Goal: Check status: Check status

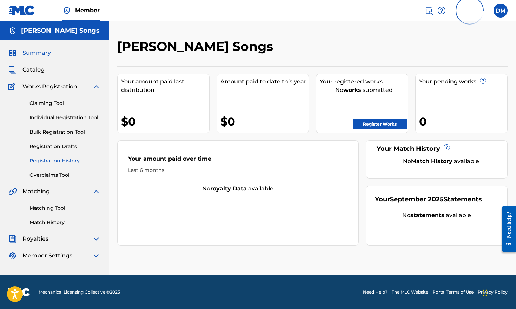
click at [48, 159] on link "Registration History" at bounding box center [64, 160] width 71 height 7
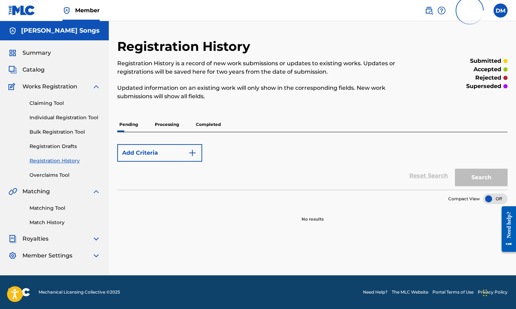
click at [166, 123] on p "Processing" at bounding box center [167, 124] width 28 height 15
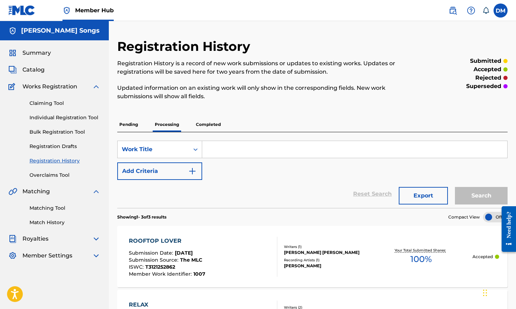
click at [215, 120] on p "Completed" at bounding box center [208, 124] width 29 height 15
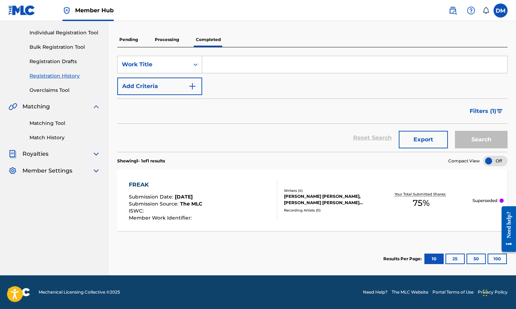
scroll to position [85, 0]
click at [173, 45] on p "Processing" at bounding box center [167, 39] width 28 height 15
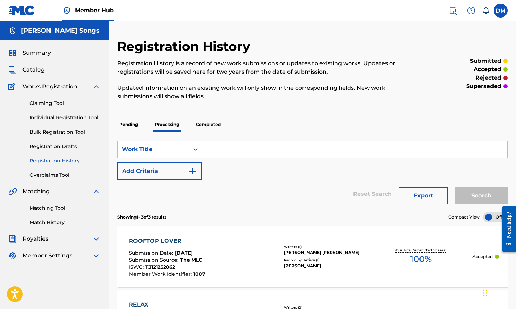
click at [127, 123] on p "Pending" at bounding box center [128, 124] width 23 height 15
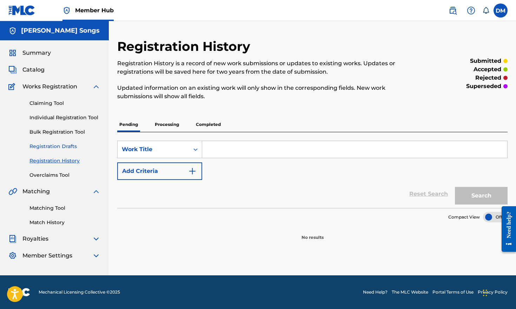
click at [55, 149] on link "Registration Drafts" at bounding box center [64, 146] width 71 height 7
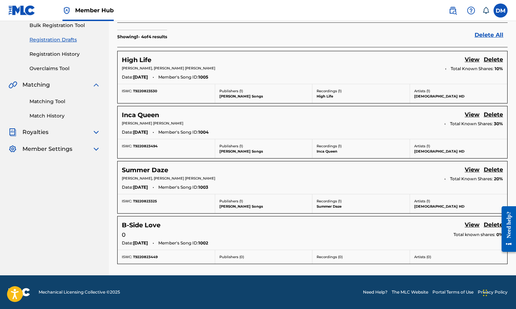
scroll to position [107, 0]
click at [470, 58] on link "View" at bounding box center [471, 59] width 15 height 9
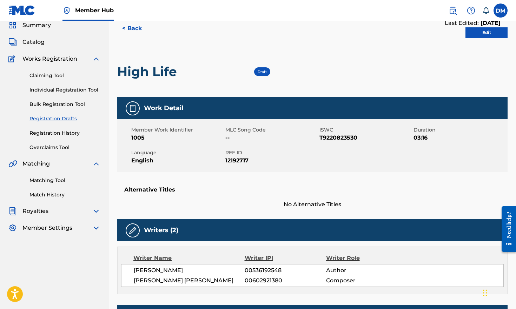
scroll to position [25, 0]
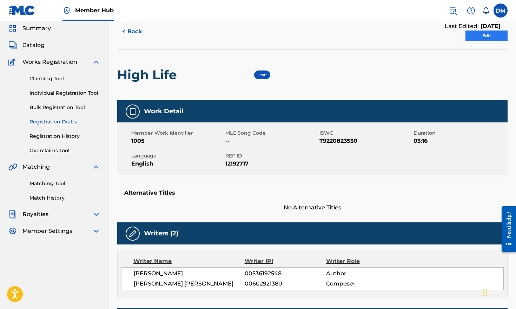
click at [482, 35] on link "Edit" at bounding box center [486, 36] width 42 height 11
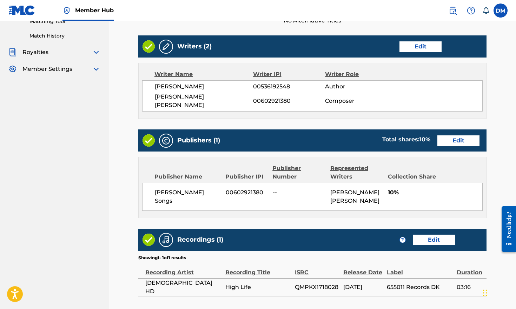
scroll to position [187, 0]
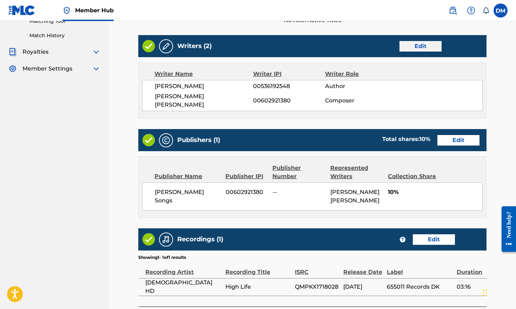
click at [418, 47] on link "Edit" at bounding box center [420, 46] width 42 height 11
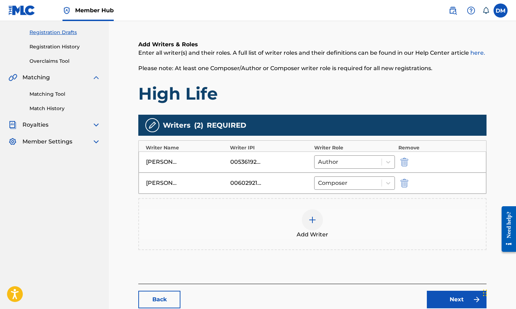
scroll to position [115, 0]
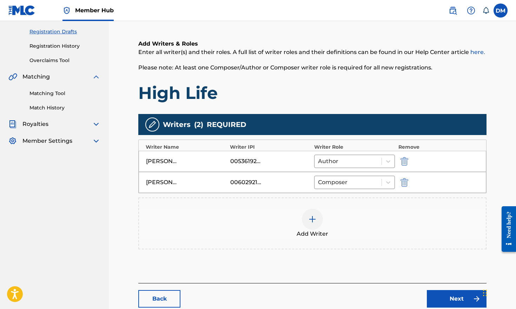
click at [317, 215] on div at bounding box center [312, 219] width 21 height 21
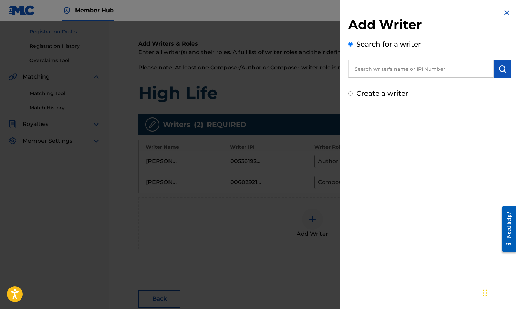
click at [351, 94] on input "Create a writer" at bounding box center [350, 93] width 5 height 5
radio input "false"
radio input "true"
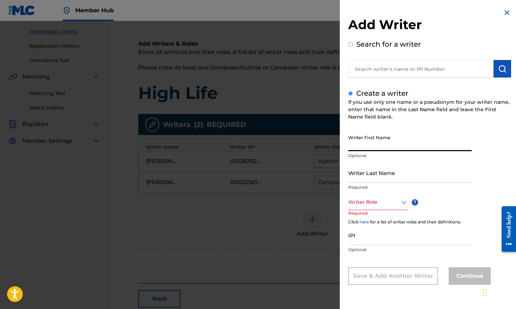
click at [371, 141] on input "Writer First Name" at bounding box center [409, 141] width 123 height 20
type input "CIARAN"
click at [374, 178] on input "Writer Last Name" at bounding box center [409, 173] width 123 height 20
type input "WALL"
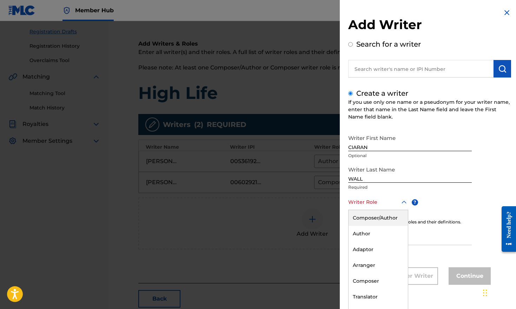
click at [374, 200] on div at bounding box center [378, 202] width 60 height 9
click at [375, 214] on div "Composer/Author" at bounding box center [377, 218] width 59 height 16
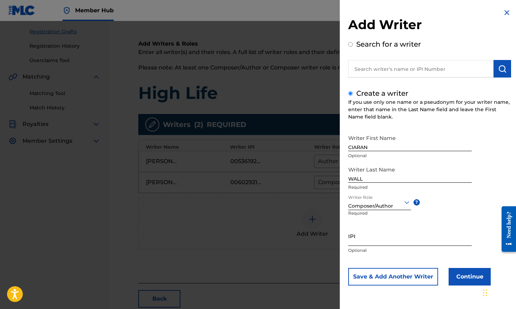
click at [382, 238] on input "IPI" at bounding box center [409, 236] width 123 height 20
click at [273, 77] on div at bounding box center [258, 175] width 516 height 309
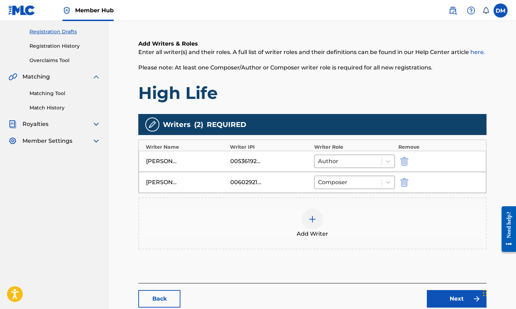
click at [243, 160] on div "00536192548" at bounding box center [246, 161] width 32 height 8
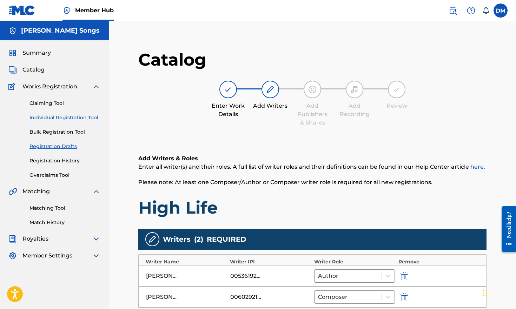
click at [64, 119] on link "Individual Registration Tool" at bounding box center [64, 117] width 71 height 7
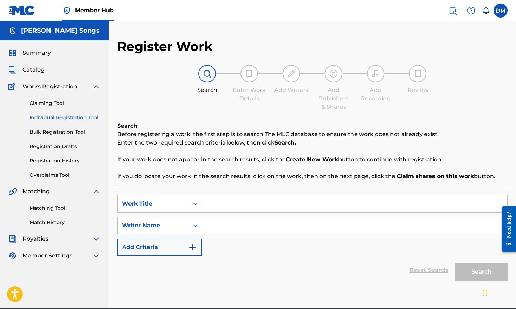
click at [217, 204] on input "Search Form" at bounding box center [354, 203] width 305 height 17
paste input "SUCH A TURD SONG"
type input "SUCH A TURD SONG"
click at [229, 227] on input "Search Form" at bounding box center [354, 225] width 305 height 17
click at [183, 247] on button "Add Criteria" at bounding box center [159, 248] width 85 height 18
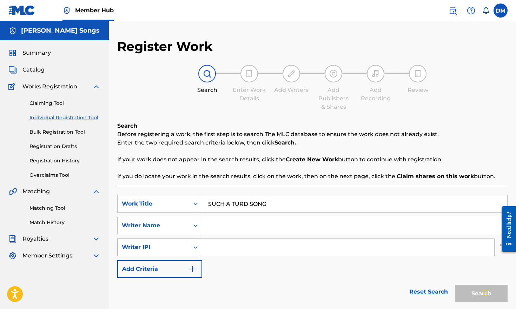
click at [189, 247] on div "Search Form" at bounding box center [195, 247] width 13 height 13
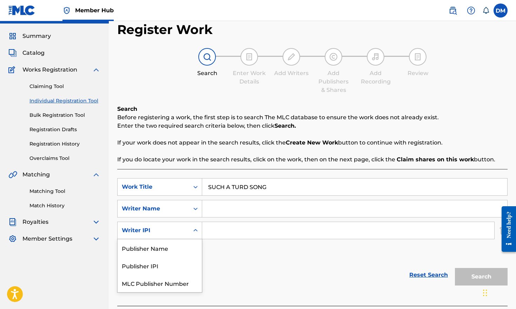
scroll to position [18, 0]
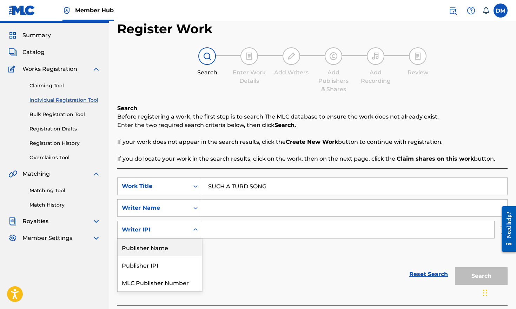
click at [227, 246] on div "SearchWithCriteria369983cd-ef6a-4995-bb56-9aa1494344c1 Work Title SUCH A TURD S…" at bounding box center [312, 218] width 390 height 83
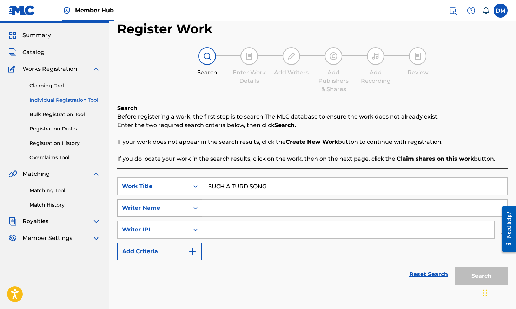
click at [195, 212] on div "Search Form" at bounding box center [195, 208] width 13 height 13
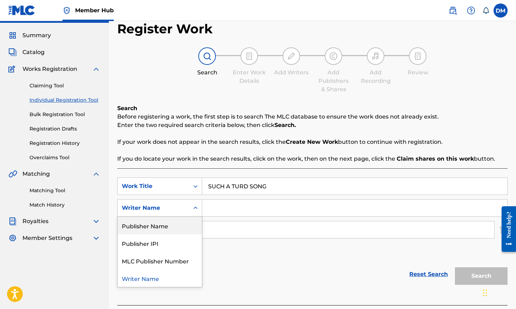
click at [241, 266] on div "Reset Search Search" at bounding box center [312, 274] width 390 height 28
click at [195, 209] on icon "Search Form" at bounding box center [195, 207] width 7 height 7
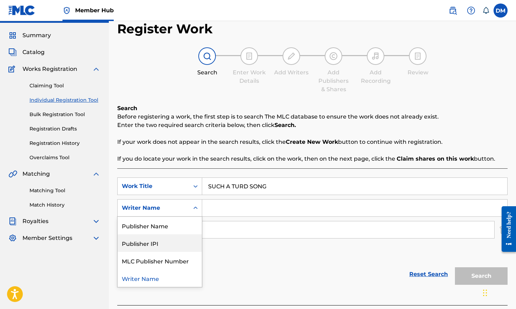
click at [170, 239] on div "Publisher IPI" at bounding box center [160, 243] width 84 height 18
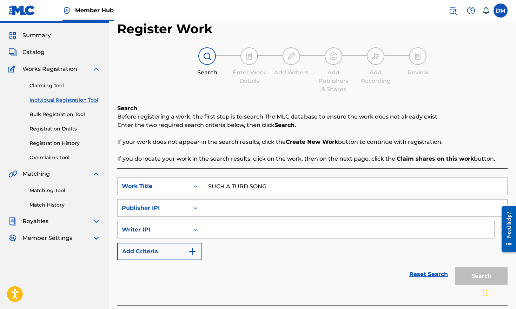
click at [227, 204] on input "Search Form" at bounding box center [354, 208] width 305 height 17
paste input "00031312147"
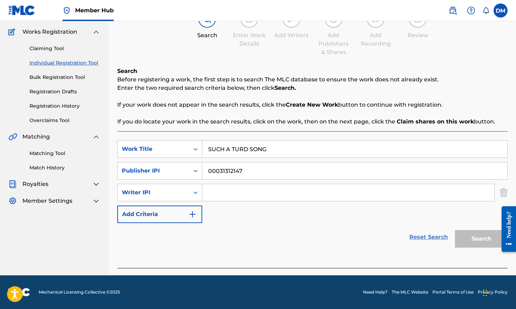
scroll to position [55, 0]
type input "00031312147"
click at [501, 195] on img "Search Form" at bounding box center [503, 193] width 8 height 18
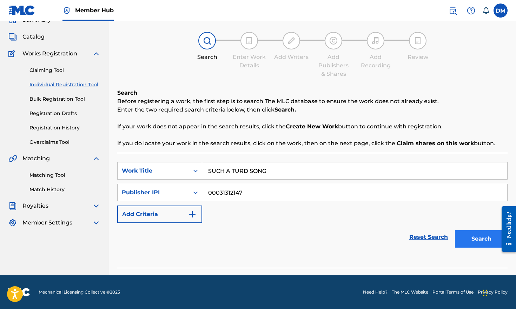
click at [480, 238] on button "Search" at bounding box center [481, 239] width 53 height 18
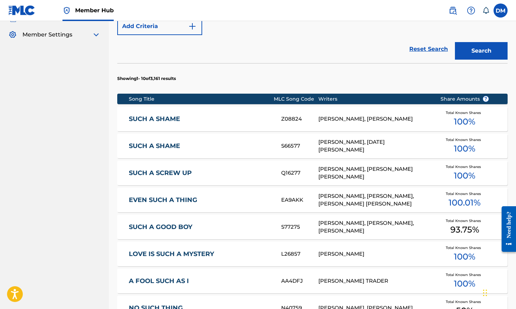
scroll to position [221, 0]
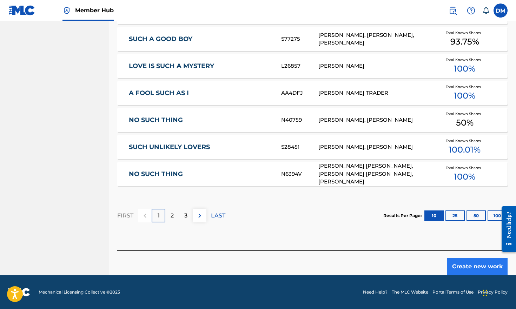
click at [463, 266] on button "Create new work" at bounding box center [477, 267] width 60 height 18
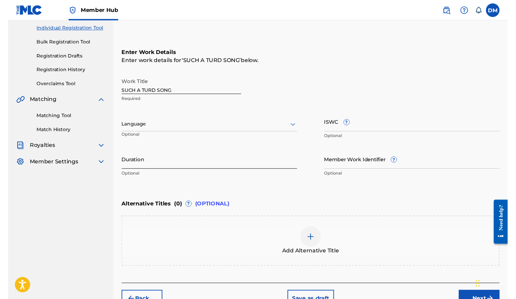
scroll to position [82, 0]
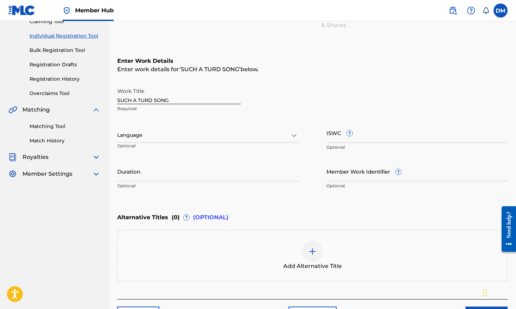
click at [225, 136] on div at bounding box center [207, 135] width 181 height 9
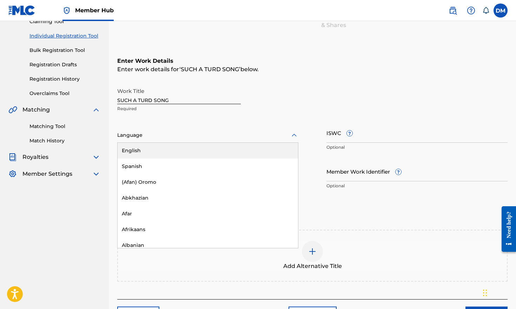
click at [182, 153] on div "English" at bounding box center [208, 151] width 180 height 16
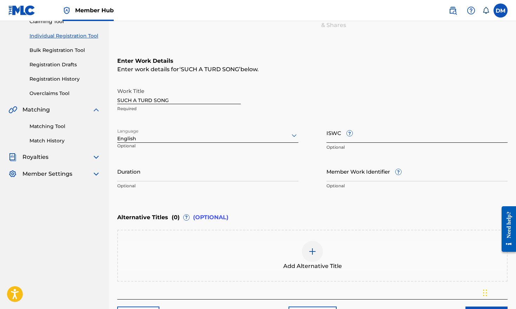
click at [391, 135] on input "ISWC ?" at bounding box center [416, 133] width 181 height 20
paste input "T-911.567.100-6"
type input "T-911.567.100-6"
click at [51, 127] on link "Matching Tool" at bounding box center [64, 126] width 71 height 7
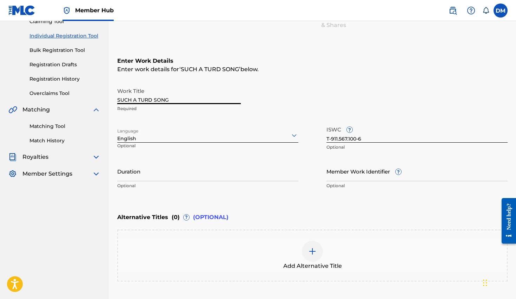
drag, startPoint x: 137, startPoint y: 100, endPoint x: 106, endPoint y: 100, distance: 30.5
click at [106, 100] on main "Dusty Moon Songs Summary Catalog Works Registration Claiming Tool Individual Re…" at bounding box center [258, 131] width 516 height 385
click at [169, 100] on input "SUCH A TURD SONG" at bounding box center [178, 94] width 123 height 20
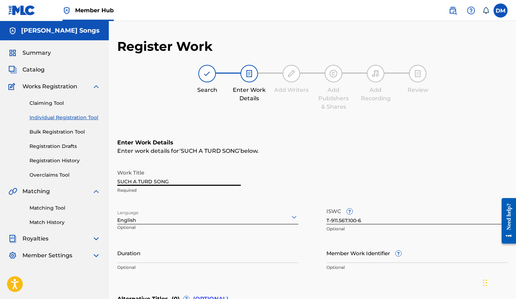
scroll to position [0, 0]
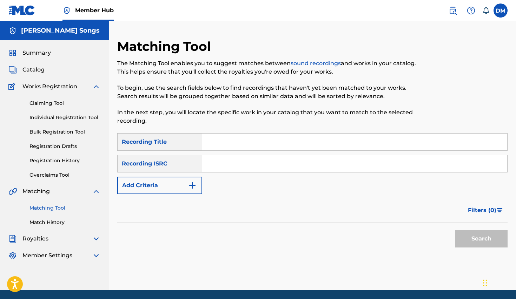
click at [228, 145] on input "Search Form" at bounding box center [354, 142] width 305 height 17
type input "such a turd song"
click at [237, 164] on input "Search Form" at bounding box center [354, 163] width 305 height 17
click at [189, 184] on img "Search Form" at bounding box center [192, 185] width 8 height 8
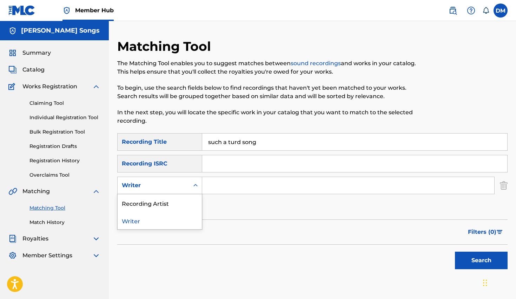
click at [192, 185] on icon "Search Form" at bounding box center [195, 185] width 7 height 7
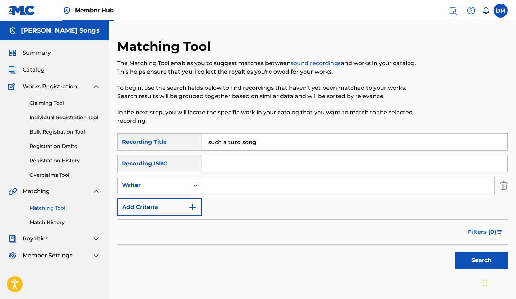
click at [186, 184] on div "Writer" at bounding box center [154, 185] width 72 height 13
click at [253, 169] on input "Search Form" at bounding box center [354, 163] width 305 height 17
type input "Scott fellows"
drag, startPoint x: 276, startPoint y: 166, endPoint x: 202, endPoint y: 167, distance: 73.7
click at [203, 167] on input "Scott fellows" at bounding box center [354, 163] width 305 height 17
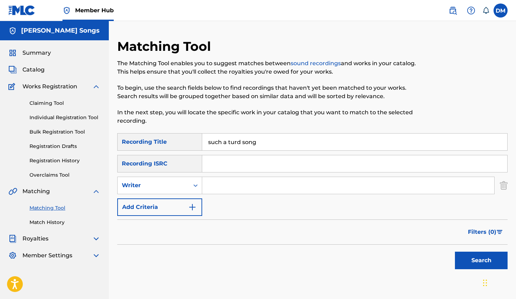
click at [227, 189] on input "Search Form" at bounding box center [348, 185] width 292 height 17
type input "Scott fellows"
click at [482, 258] on button "Search" at bounding box center [481, 261] width 53 height 18
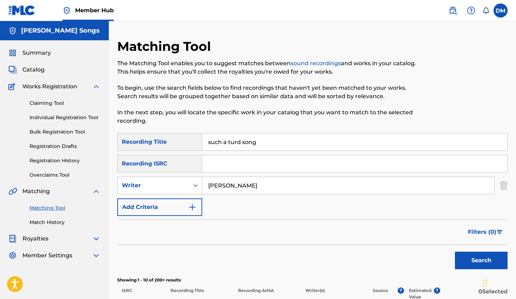
click at [247, 184] on input "Scott fellows" at bounding box center [348, 185] width 292 height 17
drag, startPoint x: 272, startPoint y: 144, endPoint x: 200, endPoint y: 143, distance: 71.9
click at [201, 143] on div "SearchWithCriteria93c2f6be-b409-43b7-ad99-6da5927efb1f Recording Title such a t…" at bounding box center [312, 142] width 390 height 18
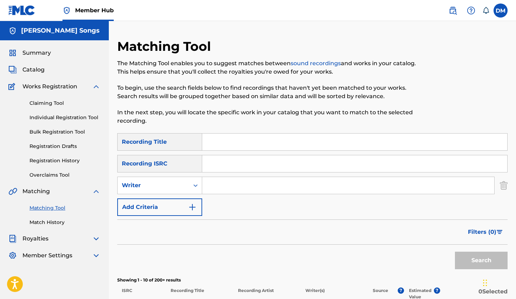
click at [217, 182] on input "Search Form" at bounding box center [348, 185] width 292 height 17
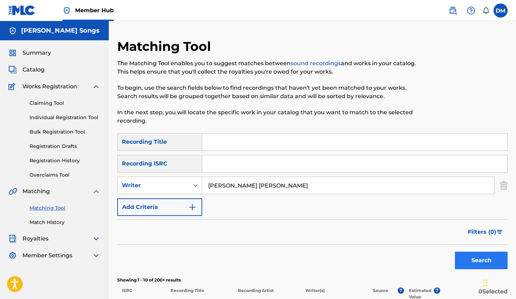
type input "dusty James moon"
click at [474, 258] on button "Search" at bounding box center [481, 261] width 53 height 18
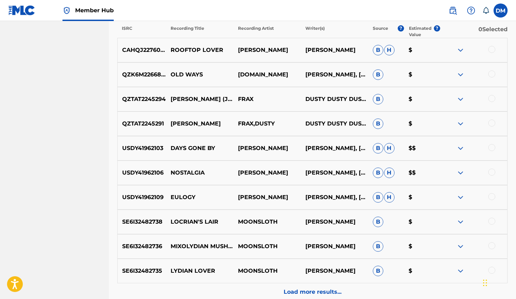
scroll to position [263, 0]
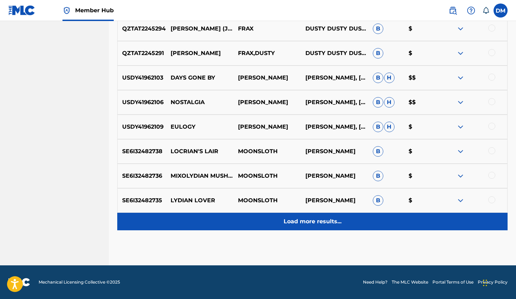
click at [323, 222] on p "Load more results..." at bounding box center [312, 221] width 58 height 8
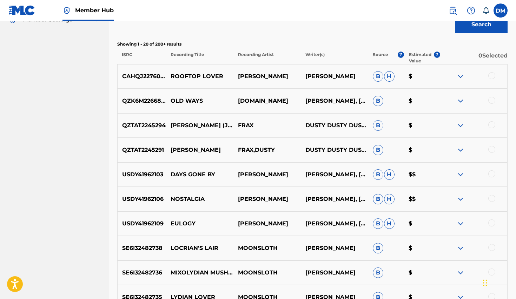
scroll to position [248, 0]
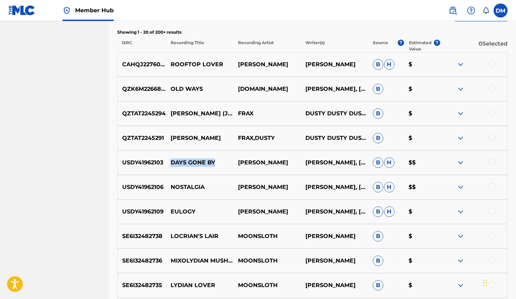
drag, startPoint x: 172, startPoint y: 162, endPoint x: 215, endPoint y: 164, distance: 43.5
click at [215, 164] on p "DAYS GONE BY" at bounding box center [199, 163] width 67 height 8
copy p "DAYS GONE BY"
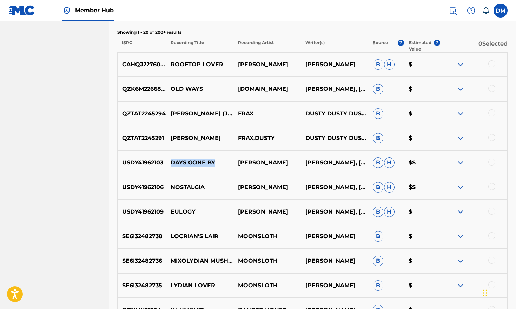
click at [147, 163] on p "USDY41962103" at bounding box center [142, 163] width 48 height 8
click at [143, 163] on p "USDY41962103" at bounding box center [142, 163] width 48 height 8
copy p "USDY41962103"
click at [461, 161] on img at bounding box center [460, 163] width 8 height 8
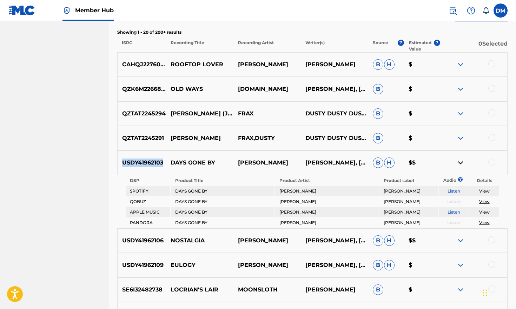
click at [486, 191] on link "View" at bounding box center [484, 190] width 11 height 5
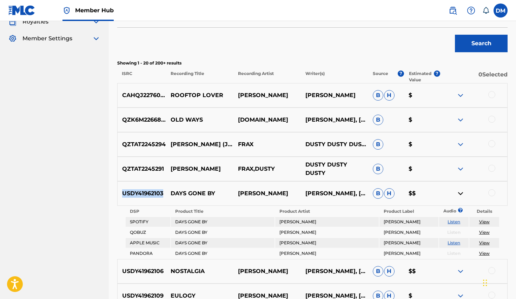
scroll to position [220, 0]
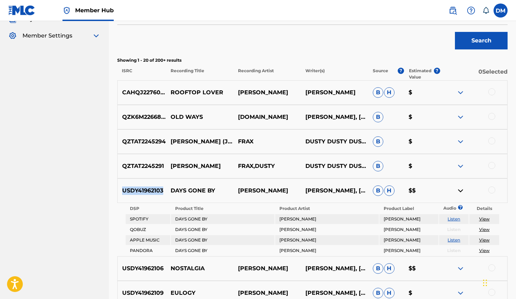
click at [459, 192] on img at bounding box center [460, 191] width 8 height 8
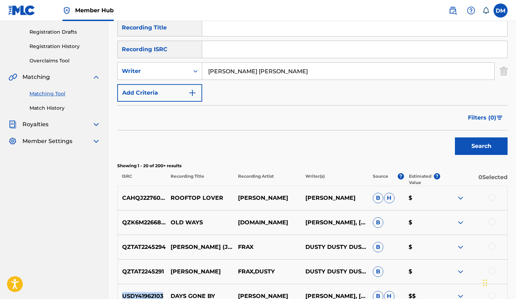
scroll to position [81, 0]
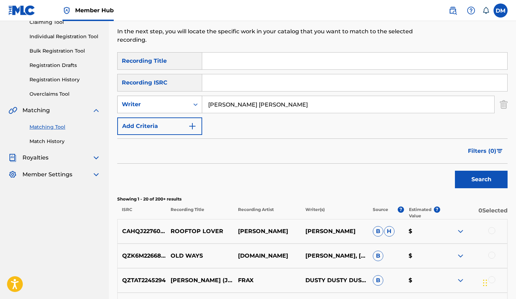
click at [192, 100] on div "Search Form" at bounding box center [195, 104] width 13 height 13
click at [233, 144] on div "Filters ( 0 )" at bounding box center [312, 151] width 390 height 25
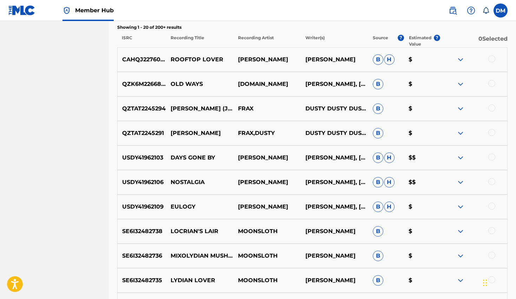
scroll to position [255, 0]
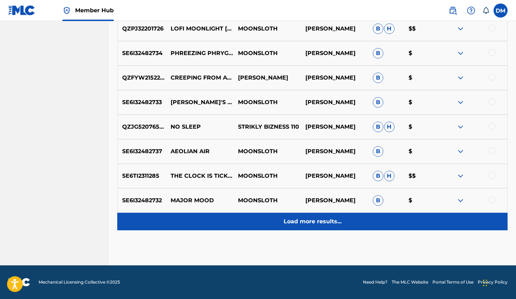
click at [326, 220] on p "Load more results..." at bounding box center [312, 221] width 58 height 8
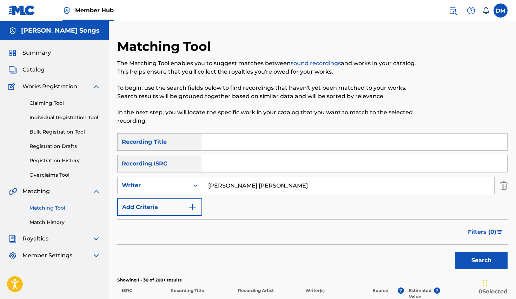
scroll to position [0, 0]
click at [281, 184] on input "dusty James moon" at bounding box center [348, 185] width 292 height 17
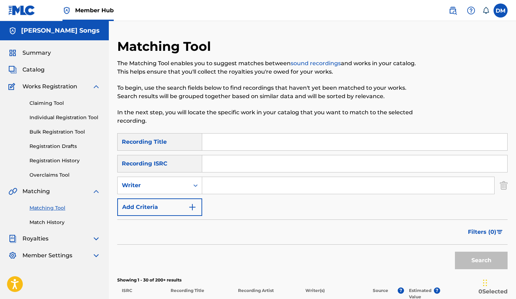
click at [266, 142] on input "Search Form" at bounding box center [354, 142] width 305 height 17
type input "wicked and cruel"
click at [263, 186] on input "Search Form" at bounding box center [348, 185] width 292 height 17
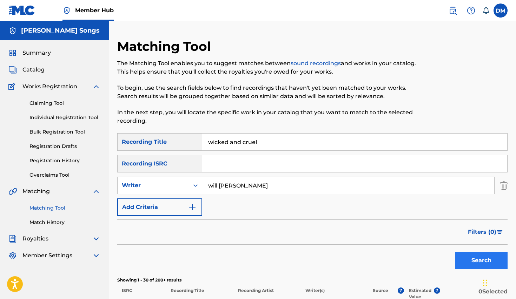
type input "will Wadsworth"
click at [480, 264] on button "Search" at bounding box center [481, 261] width 53 height 18
click at [274, 184] on input "will Wadsworth" at bounding box center [348, 185] width 292 height 17
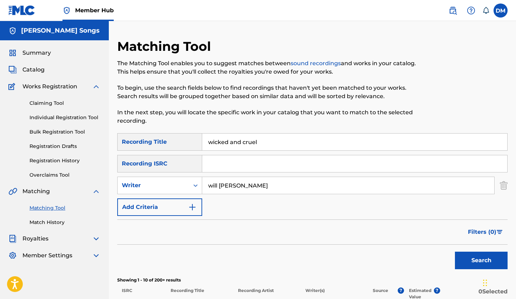
click at [274, 184] on input "will Wadsworth" at bounding box center [348, 185] width 292 height 17
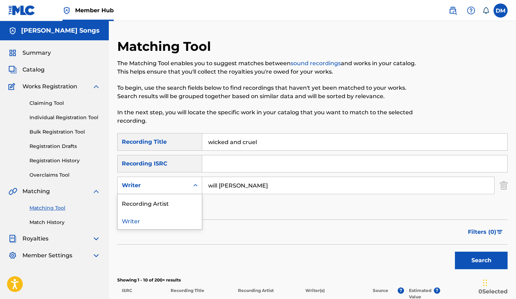
click at [186, 180] on div "Writer" at bounding box center [154, 185] width 72 height 13
click at [175, 200] on div "Recording Artist" at bounding box center [160, 203] width 84 height 18
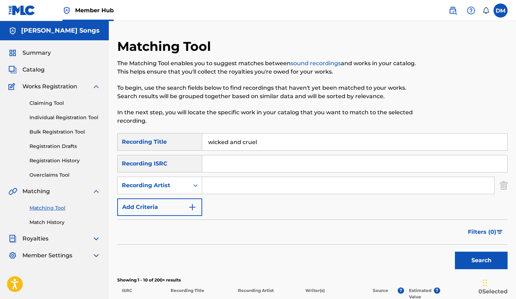
click at [243, 182] on input "Search Form" at bounding box center [348, 185] width 292 height 17
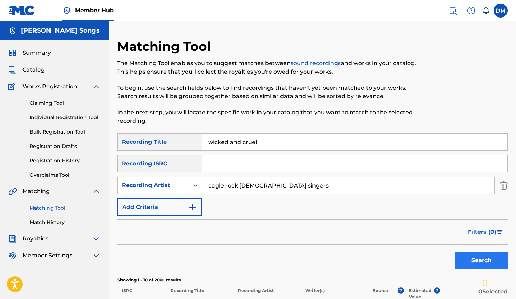
type input "eagle rock gospel singers"
click at [472, 262] on button "Search" at bounding box center [481, 261] width 53 height 18
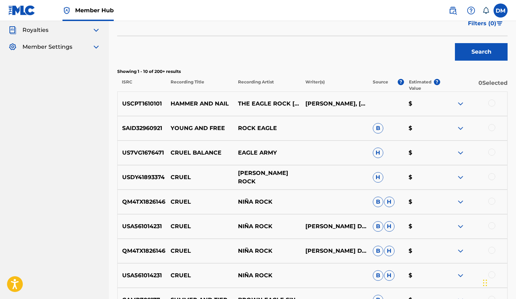
scroll to position [210, 0]
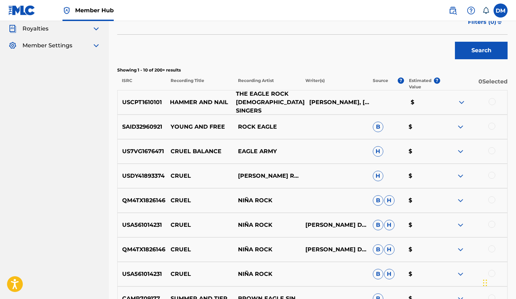
click at [264, 101] on p "THE EAGLE ROCK GOSPEL SINGERS" at bounding box center [267, 102] width 73 height 25
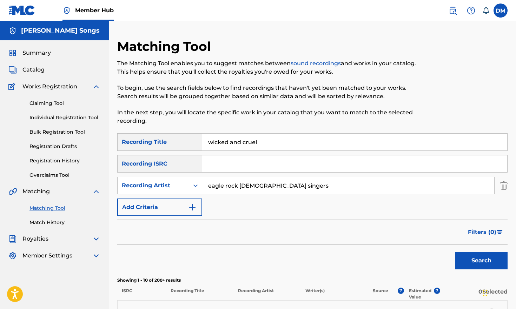
scroll to position [0, 0]
drag, startPoint x: 281, startPoint y: 143, endPoint x: 146, endPoint y: 144, distance: 134.3
click at [146, 144] on div "SearchWithCriteria93c2f6be-b409-43b7-ad99-6da5927efb1f Recording Title wicked a…" at bounding box center [312, 142] width 390 height 18
click at [474, 260] on button "Search" at bounding box center [481, 261] width 53 height 18
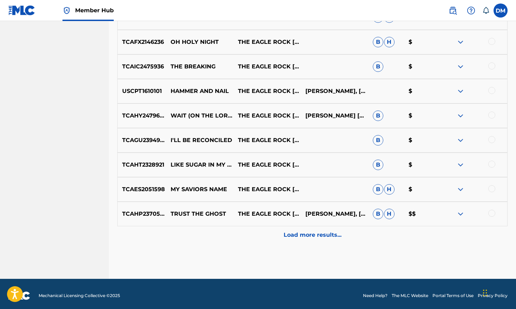
scroll to position [322, 0]
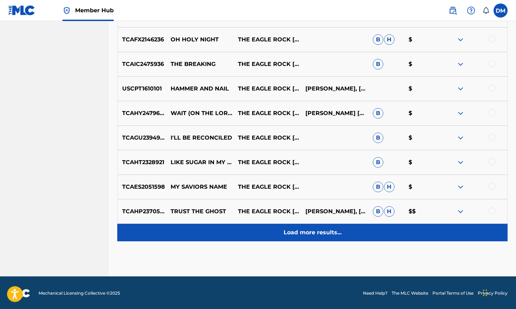
click at [313, 235] on p "Load more results..." at bounding box center [312, 232] width 58 height 8
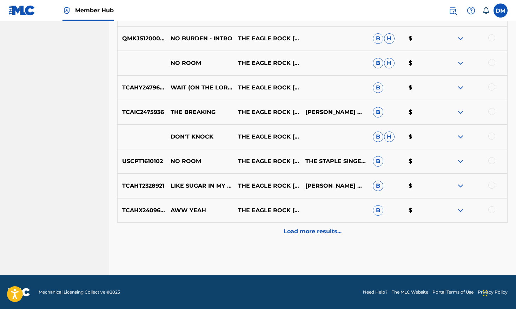
scroll to position [569, 0]
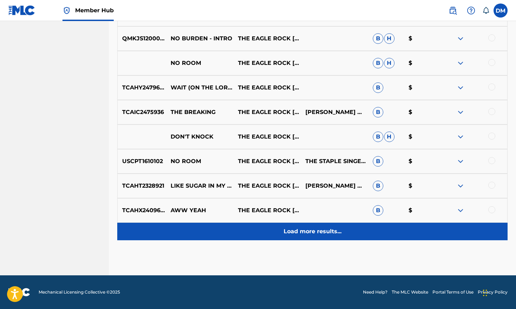
click at [316, 234] on p "Load more results..." at bounding box center [312, 231] width 58 height 8
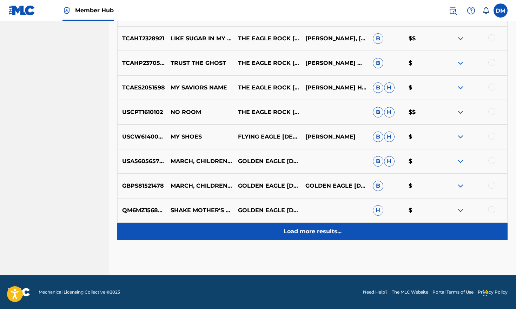
scroll to position [814, 0]
click at [308, 228] on p "Load more results..." at bounding box center [312, 231] width 58 height 8
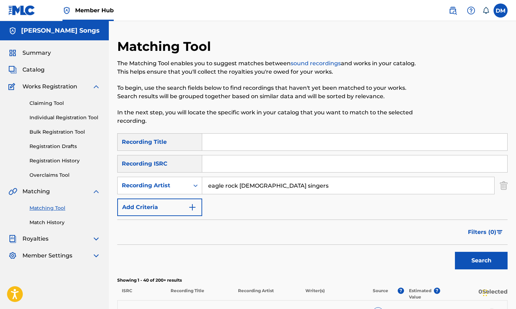
scroll to position [0, 0]
click at [227, 139] on input "Search Form" at bounding box center [354, 142] width 305 height 17
drag, startPoint x: 284, startPoint y: 188, endPoint x: 195, endPoint y: 189, distance: 88.4
click at [195, 188] on div "SearchWithCriteriacb0c4bc3-744f-4bbf-a463-1c2e15ccefb5 Recording Artist eagle r…" at bounding box center [312, 186] width 390 height 18
type input "the weekend"
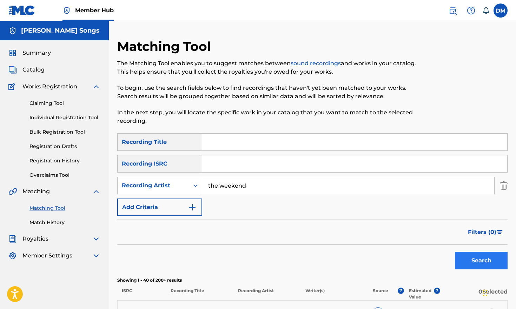
click at [467, 256] on button "Search" at bounding box center [481, 261] width 53 height 18
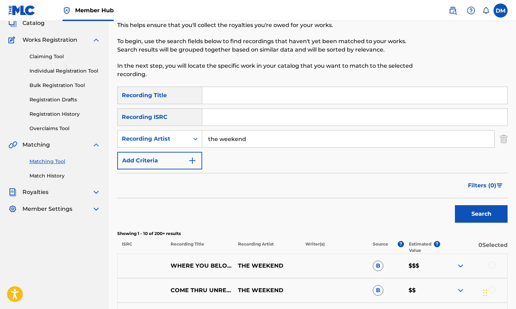
scroll to position [44, 0]
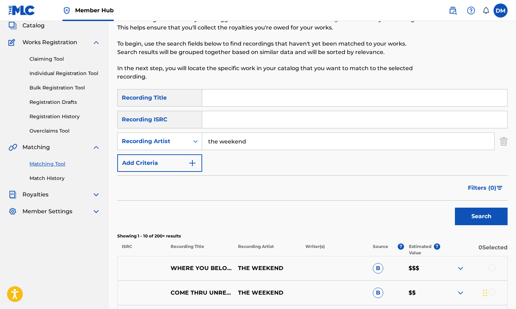
click at [242, 95] on input "Search Form" at bounding box center [354, 97] width 305 height 17
click at [481, 216] on button "Search" at bounding box center [481, 217] width 53 height 18
click at [210, 98] on input "sliding lights" at bounding box center [354, 97] width 305 height 17
click at [481, 216] on button "Search" at bounding box center [481, 217] width 53 height 18
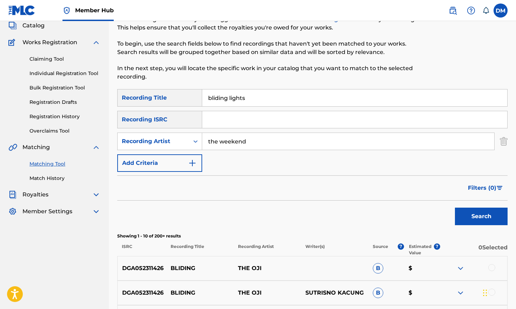
click at [215, 99] on input "bliding lights" at bounding box center [354, 97] width 305 height 17
type input "blinding lights"
click at [481, 216] on button "Search" at bounding box center [481, 217] width 53 height 18
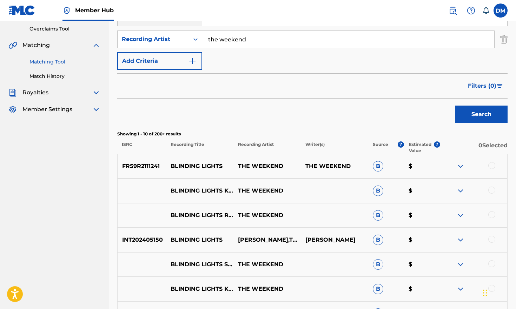
scroll to position [148, 0]
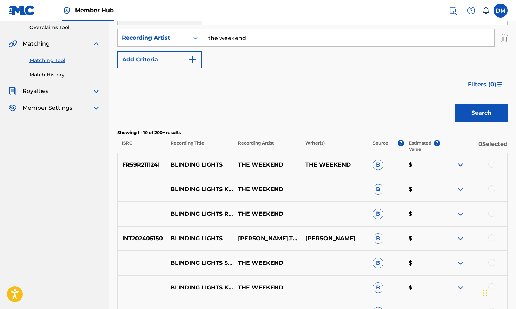
click at [461, 165] on img at bounding box center [460, 165] width 8 height 8
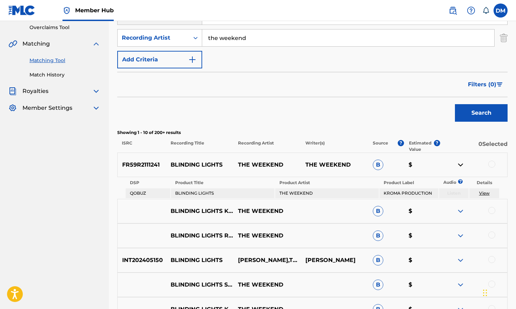
click at [483, 194] on link "View" at bounding box center [484, 192] width 11 height 5
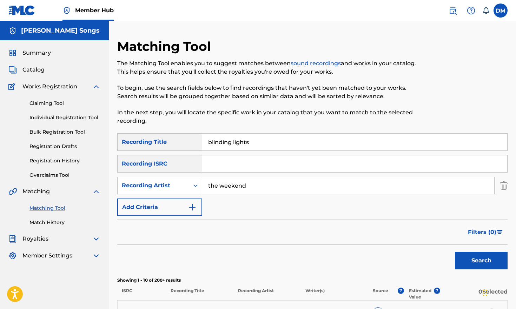
scroll to position [0, 0]
click at [96, 87] on img at bounding box center [96, 86] width 8 height 8
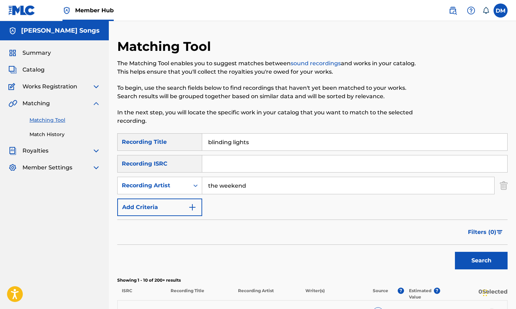
click at [97, 103] on img at bounding box center [96, 103] width 8 height 8
click at [58, 87] on span "Works Registration" at bounding box center [49, 86] width 55 height 8
click at [95, 84] on img at bounding box center [96, 86] width 8 height 8
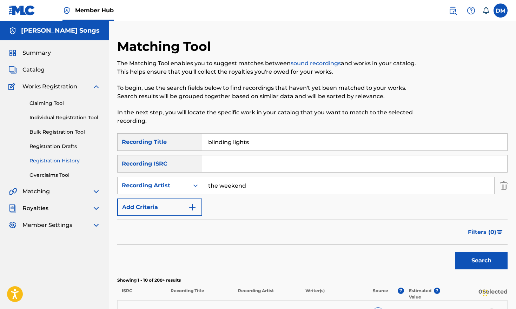
click at [52, 160] on link "Registration History" at bounding box center [64, 160] width 71 height 7
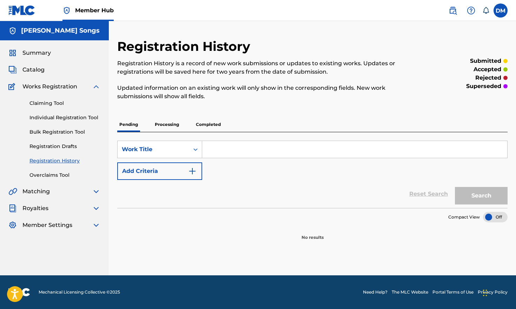
click at [167, 125] on p "Processing" at bounding box center [167, 124] width 28 height 15
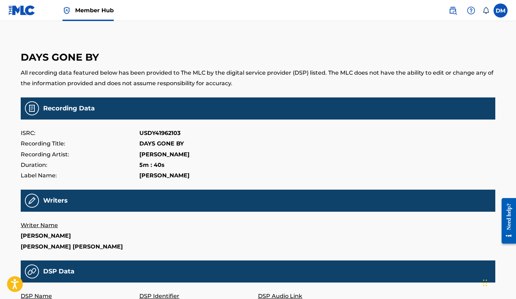
click at [41, 225] on p "Writer Name" at bounding box center [80, 225] width 119 height 11
click at [450, 9] on img at bounding box center [452, 10] width 8 height 8
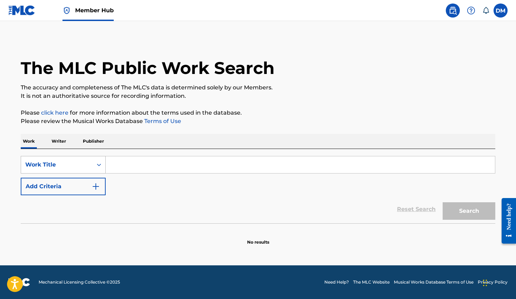
click at [88, 163] on div "Work Title" at bounding box center [57, 164] width 72 height 13
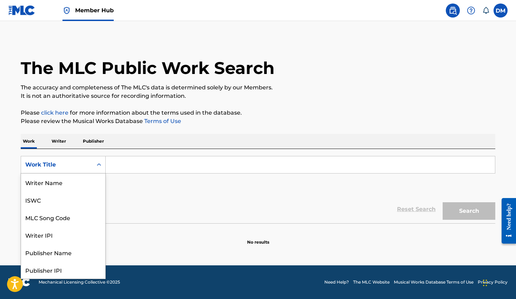
scroll to position [35, 0]
click at [65, 272] on div "Work Title" at bounding box center [63, 270] width 84 height 18
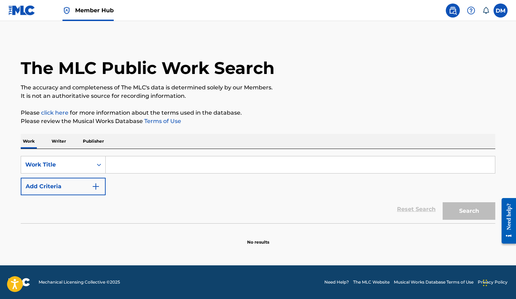
click at [134, 166] on input "Search Form" at bounding box center [300, 164] width 389 height 17
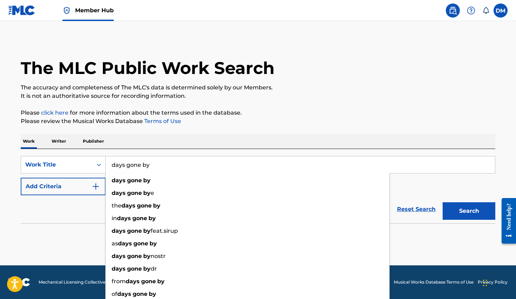
type input "days gone by"
click at [169, 136] on div "Work Writer Publisher" at bounding box center [258, 141] width 474 height 15
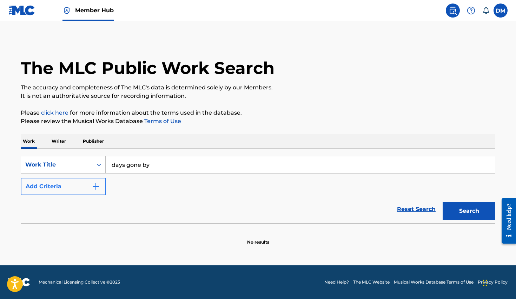
click at [72, 189] on button "Add Criteria" at bounding box center [63, 187] width 85 height 18
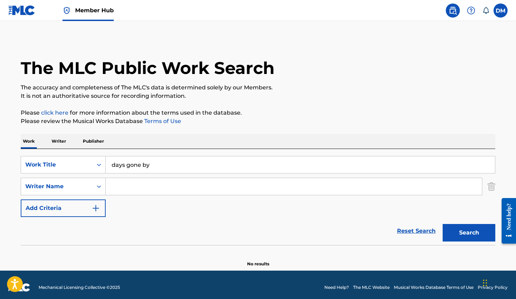
click at [123, 186] on input "Search Form" at bounding box center [294, 186] width 376 height 17
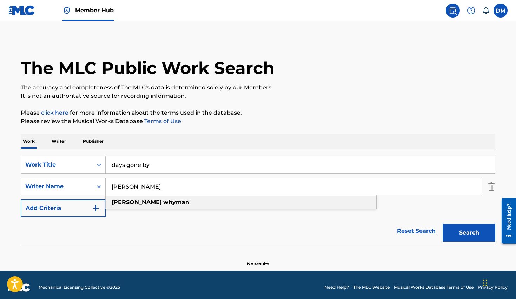
type input "Ryan Whyman"
drag, startPoint x: 125, startPoint y: 199, endPoint x: 143, endPoint y: 212, distance: 22.3
click at [143, 212] on div "SearchWithCriteria99909361-b33f-4b2b-9f1c-1635bfa2f80f Work Title days gone by …" at bounding box center [258, 186] width 474 height 61
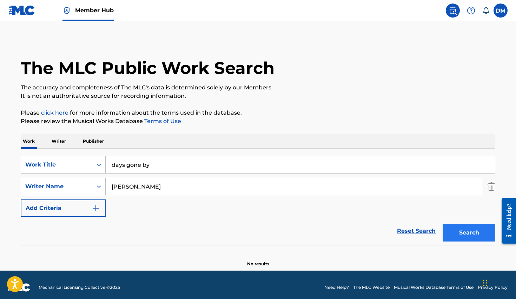
click at [462, 231] on button "Search" at bounding box center [468, 233] width 53 height 18
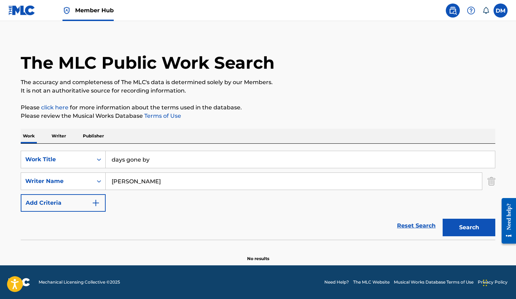
scroll to position [5, 0]
click at [163, 166] on input "days gone by" at bounding box center [300, 159] width 389 height 17
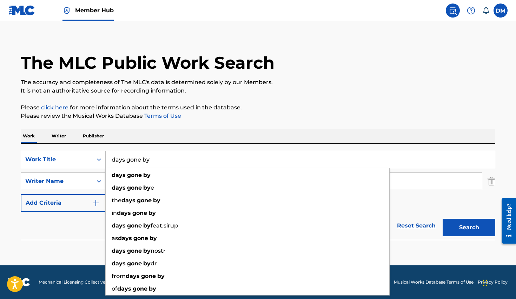
click at [159, 161] on input "days gone by" at bounding box center [300, 159] width 389 height 17
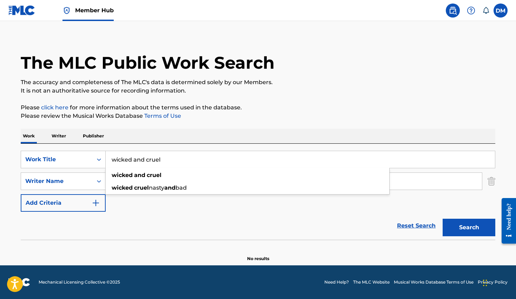
type input "wicked and cruel"
click at [167, 221] on div "Reset Search Search" at bounding box center [258, 226] width 474 height 28
click at [165, 183] on input "Ryan Whyman" at bounding box center [294, 181] width 376 height 17
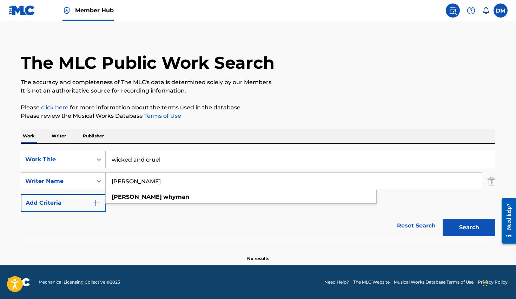
click at [165, 183] on input "Ryan Whyman" at bounding box center [294, 181] width 376 height 17
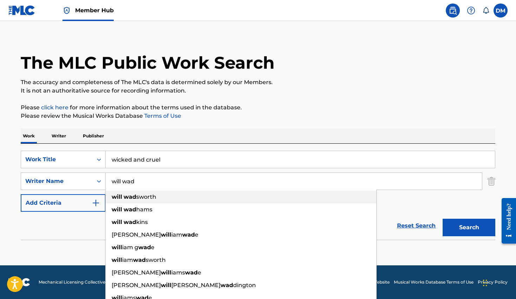
click at [152, 196] on span "sworth" at bounding box center [146, 197] width 20 height 7
type input "will wadsworth"
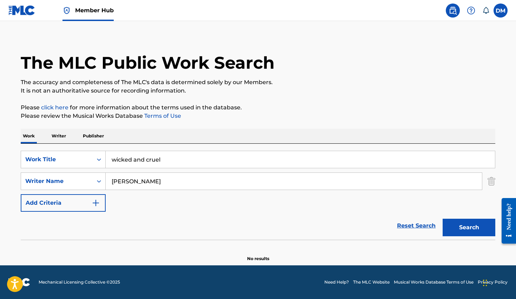
click at [466, 231] on button "Search" at bounding box center [468, 228] width 53 height 18
